Goal: Check status: Check status

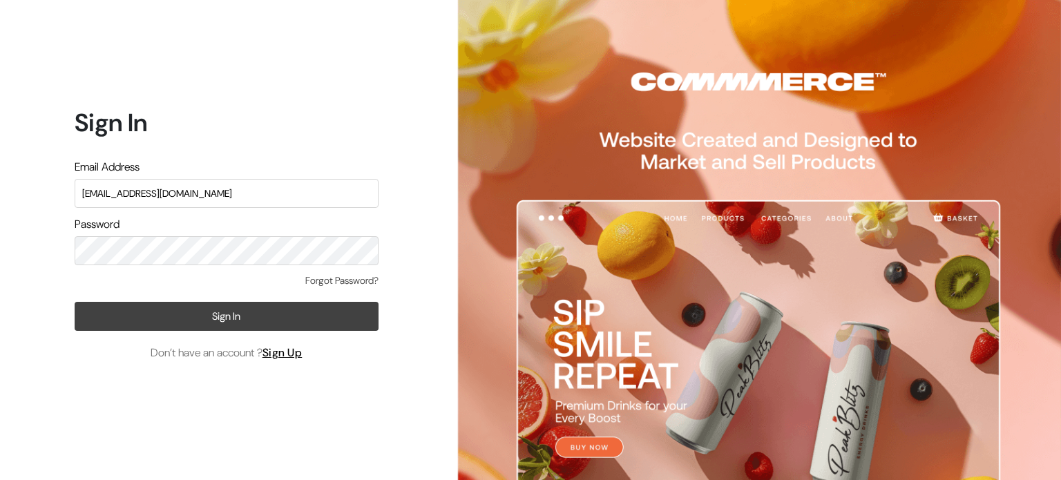
type input "[EMAIL_ADDRESS][DOMAIN_NAME]"
click at [255, 325] on button "Sign In" at bounding box center [227, 316] width 304 height 29
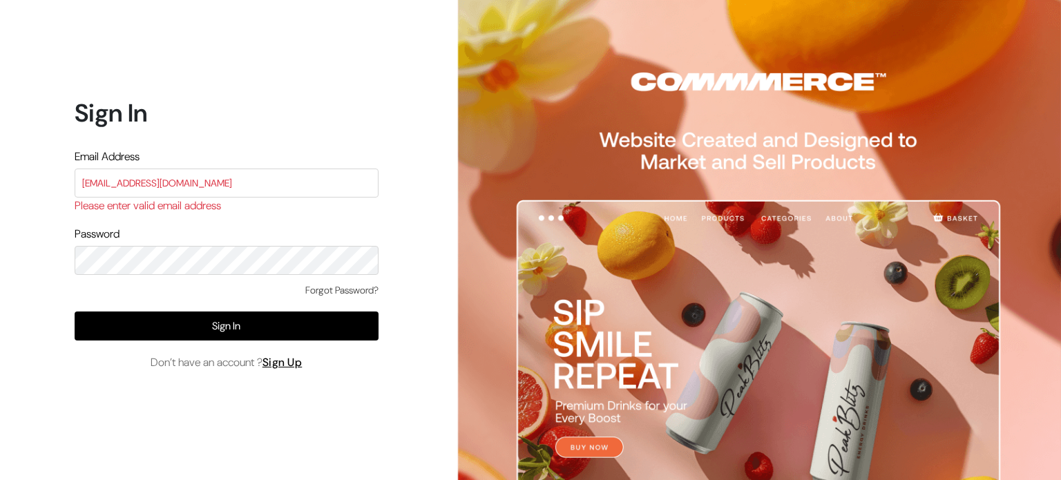
click at [150, 348] on div "Forgot Password? Sign In Don’t have an account ? Sign Up" at bounding box center [227, 327] width 304 height 88
click at [220, 180] on input "[EMAIL_ADDRESS][DOMAIN_NAME]" at bounding box center [227, 183] width 304 height 29
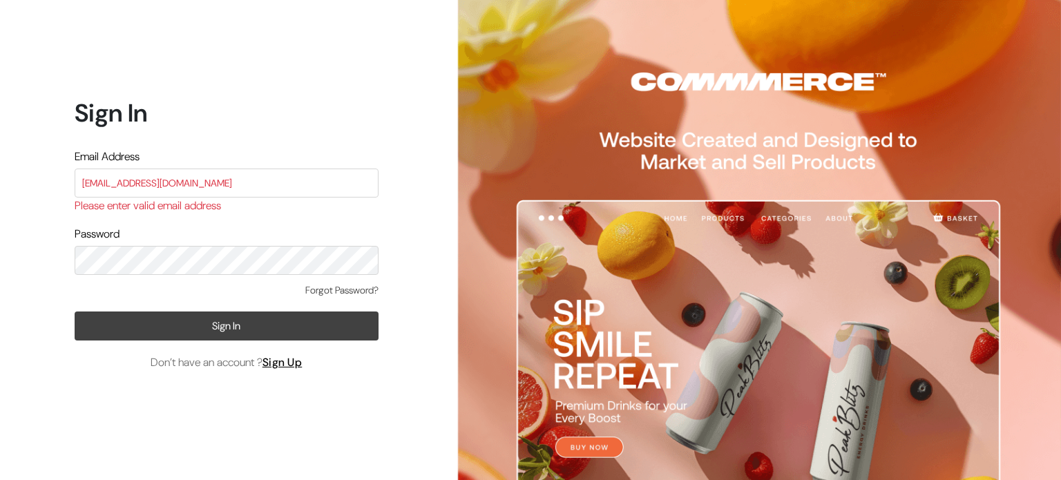
click at [224, 334] on button "Sign In" at bounding box center [227, 326] width 304 height 29
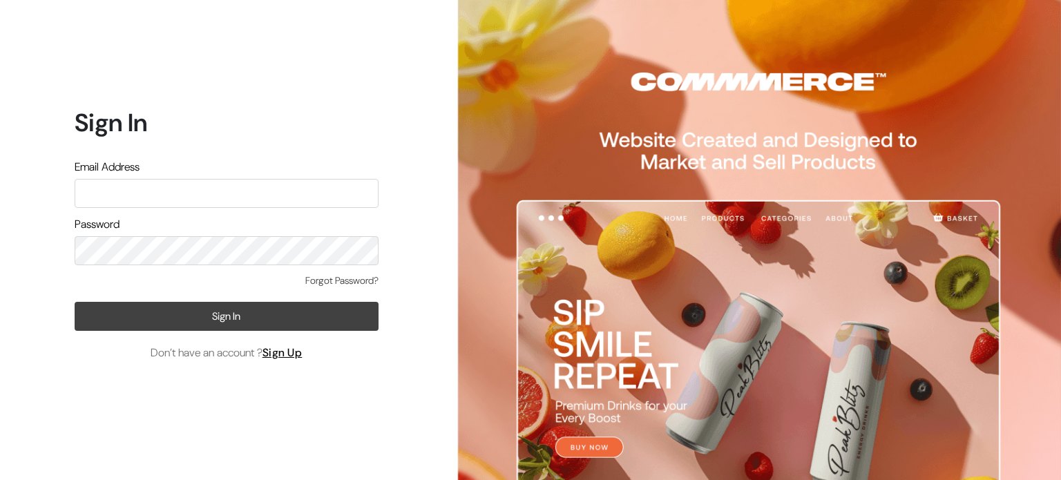
type input "rims.info007@gmail.com"
click at [169, 325] on button "Sign In" at bounding box center [227, 316] width 304 height 29
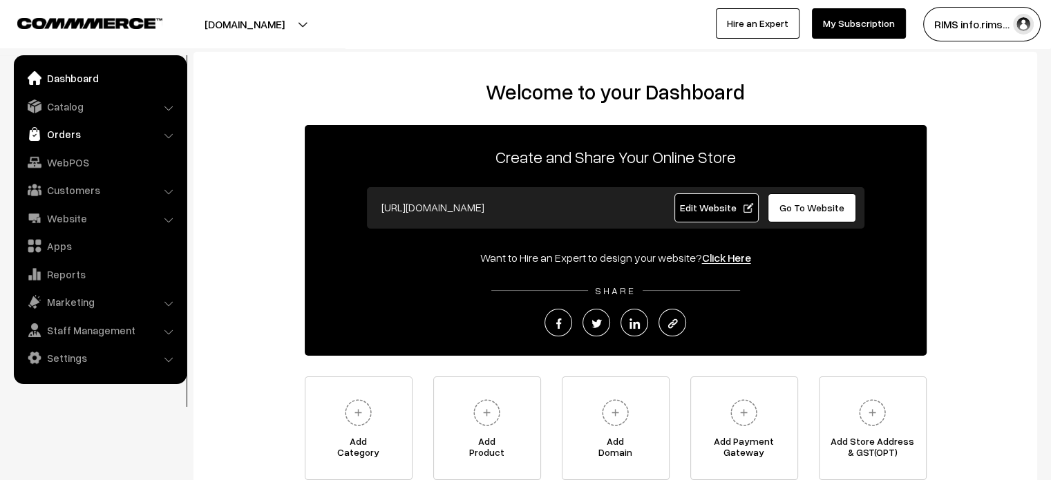
click at [83, 137] on link "Orders" at bounding box center [99, 134] width 164 height 25
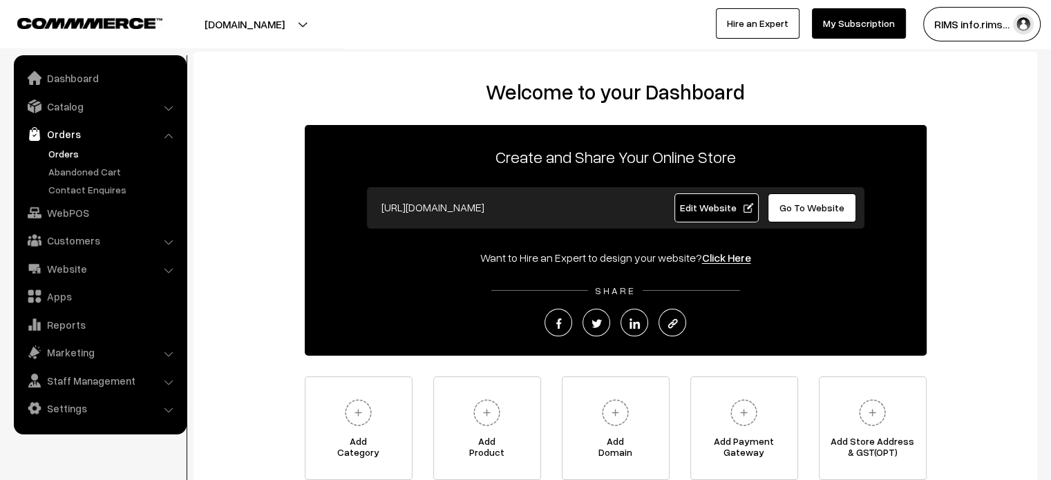
click at [70, 159] on link "Orders" at bounding box center [113, 153] width 137 height 15
